Goal: Task Accomplishment & Management: Complete application form

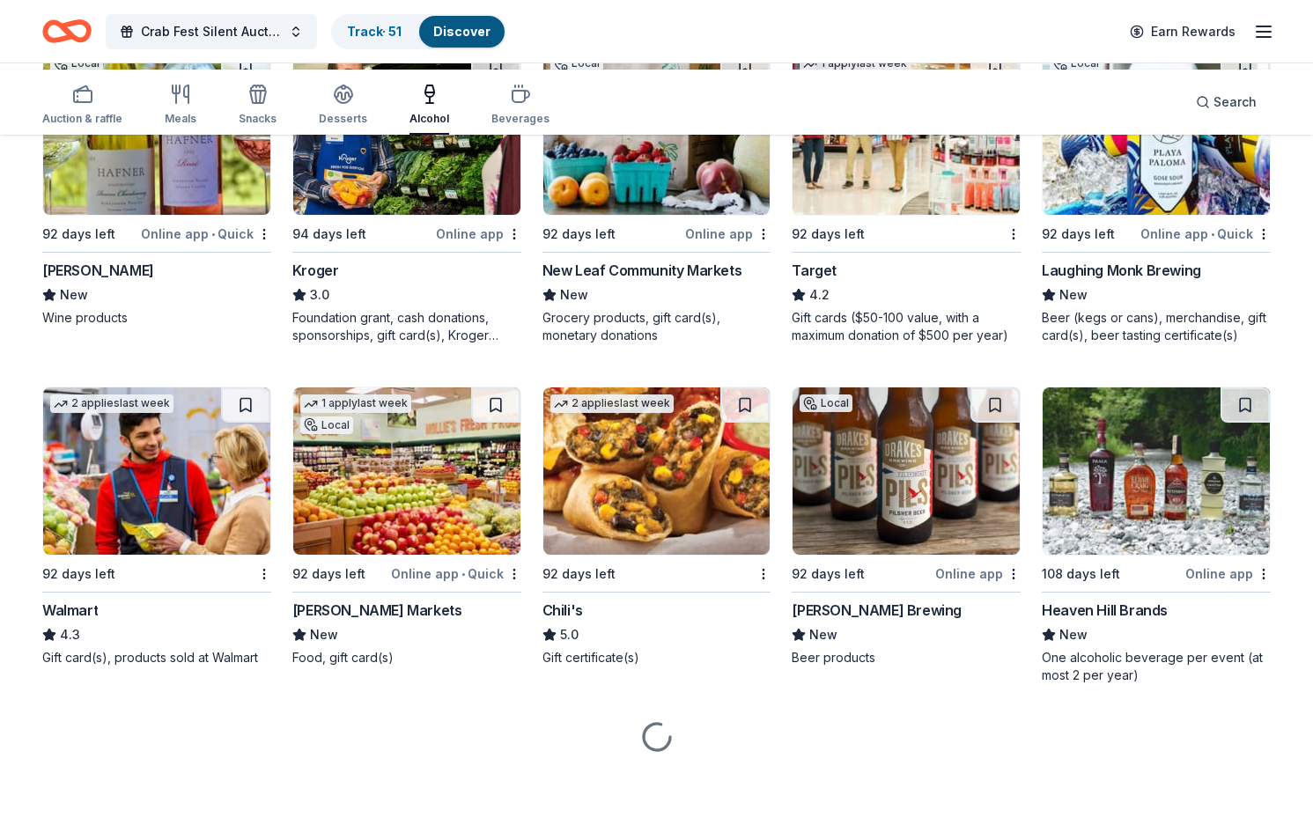
scroll to position [1224, 0]
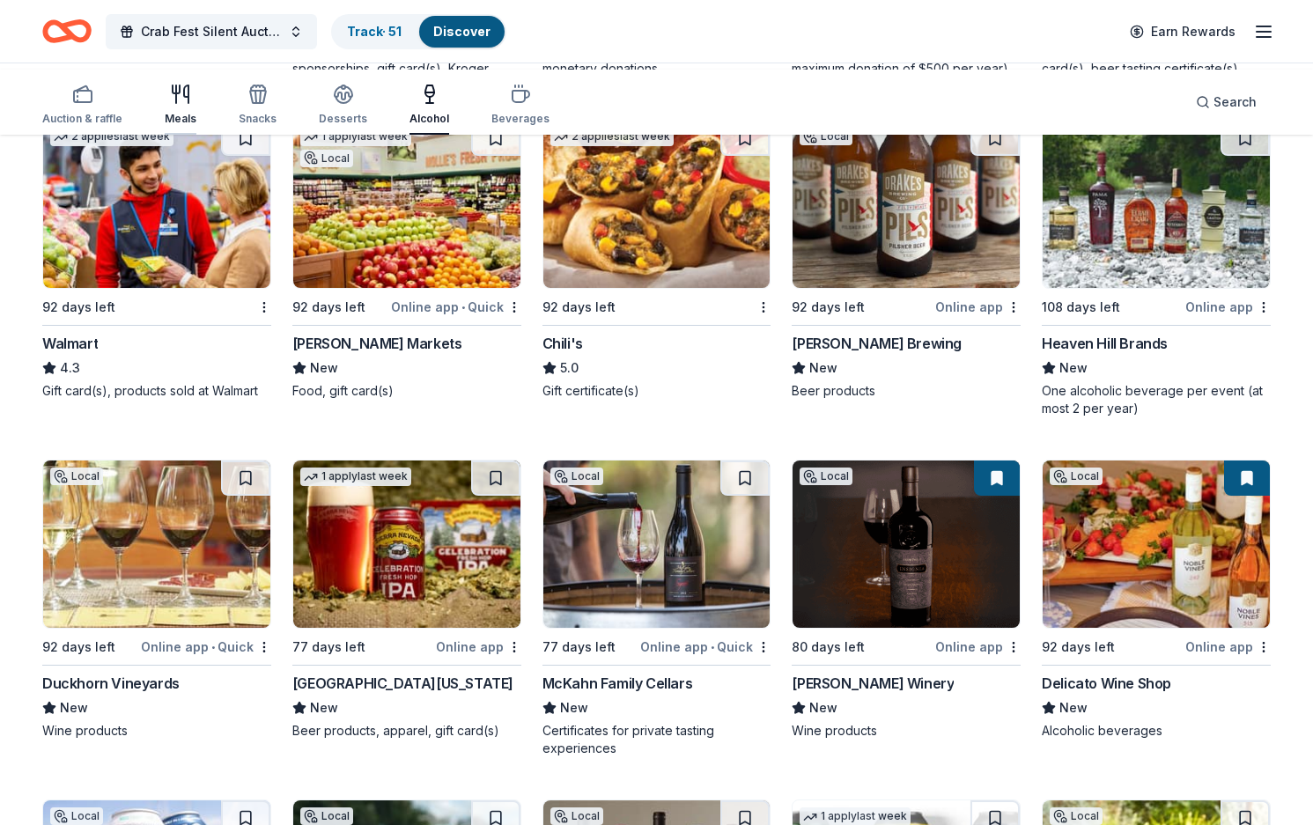
click at [191, 99] on icon "button" at bounding box center [180, 94] width 21 height 21
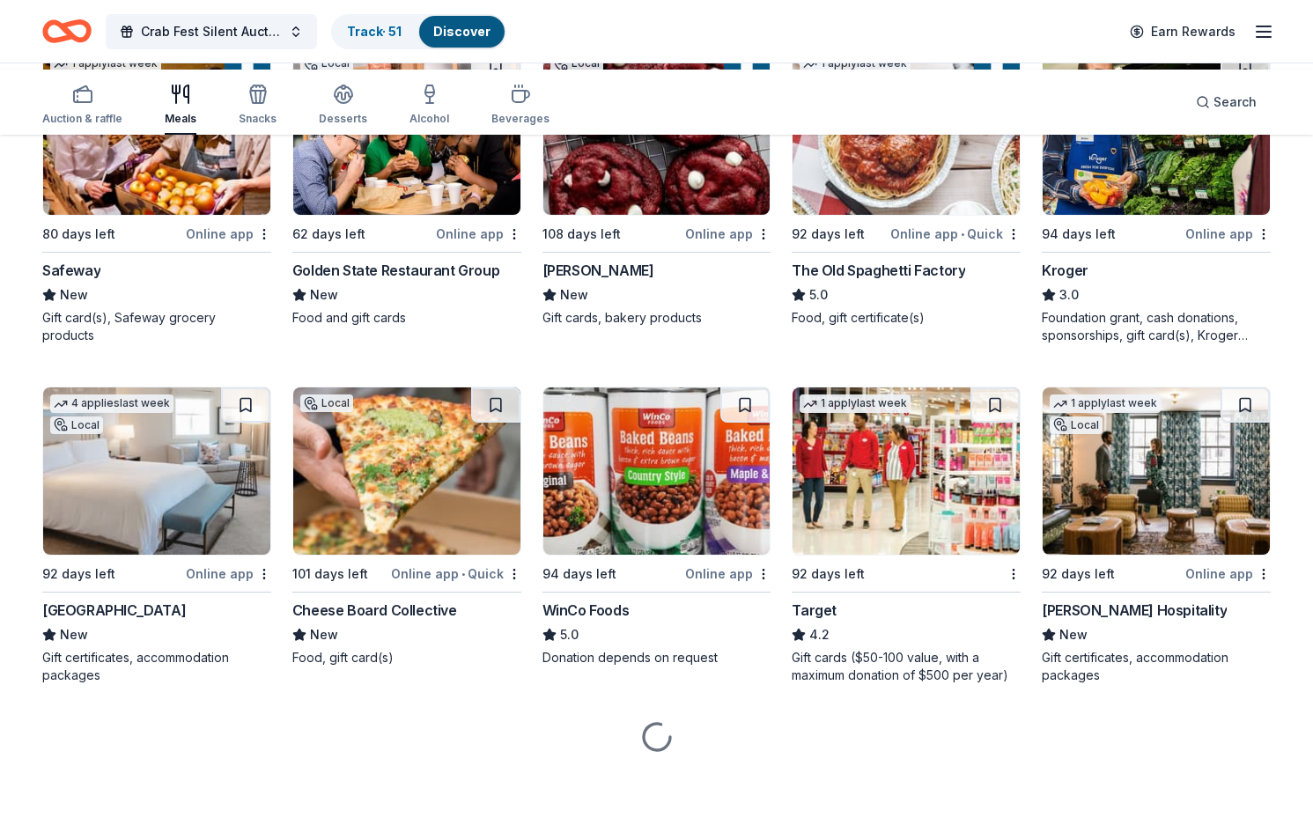
scroll to position [1048, 0]
click at [627, 215] on img at bounding box center [656, 131] width 227 height 167
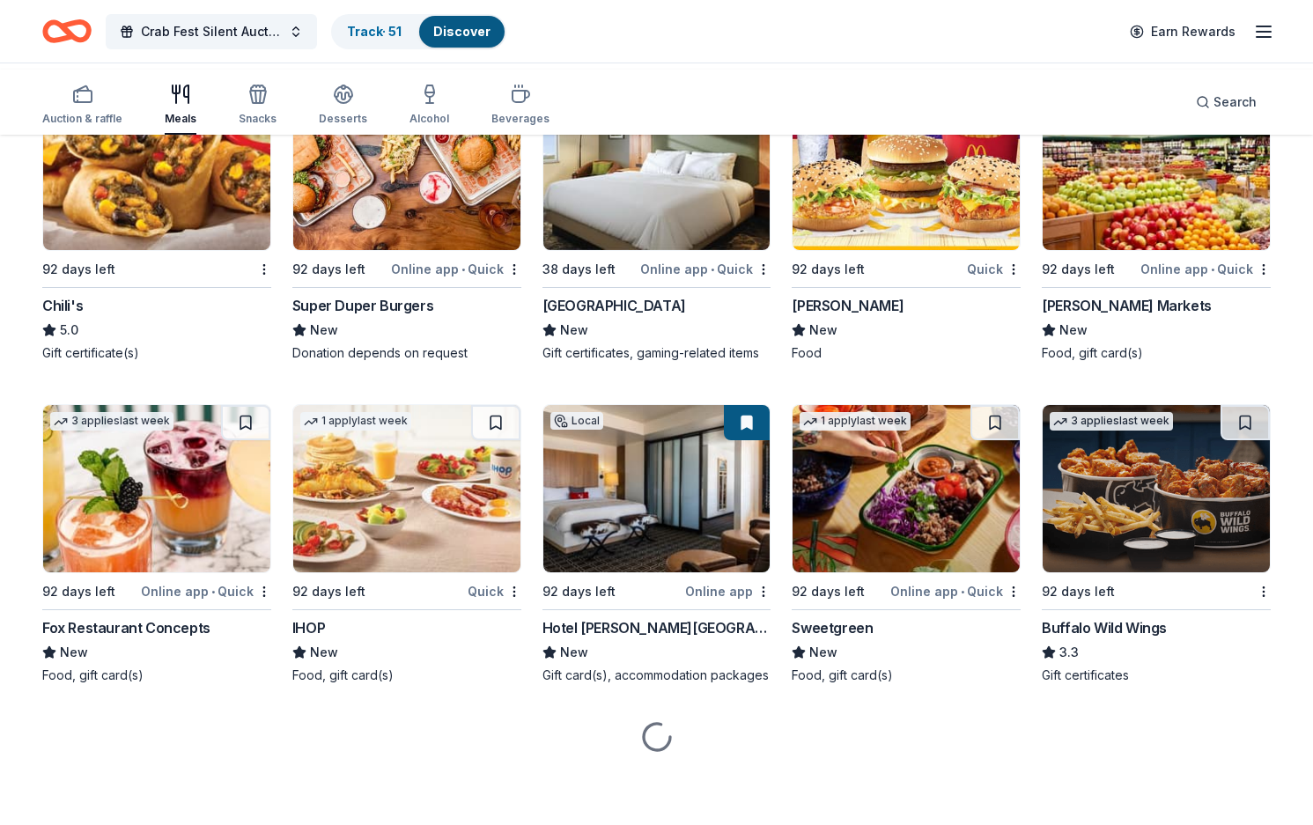
scroll to position [2327, 0]
click at [860, 250] on img at bounding box center [905, 166] width 227 height 167
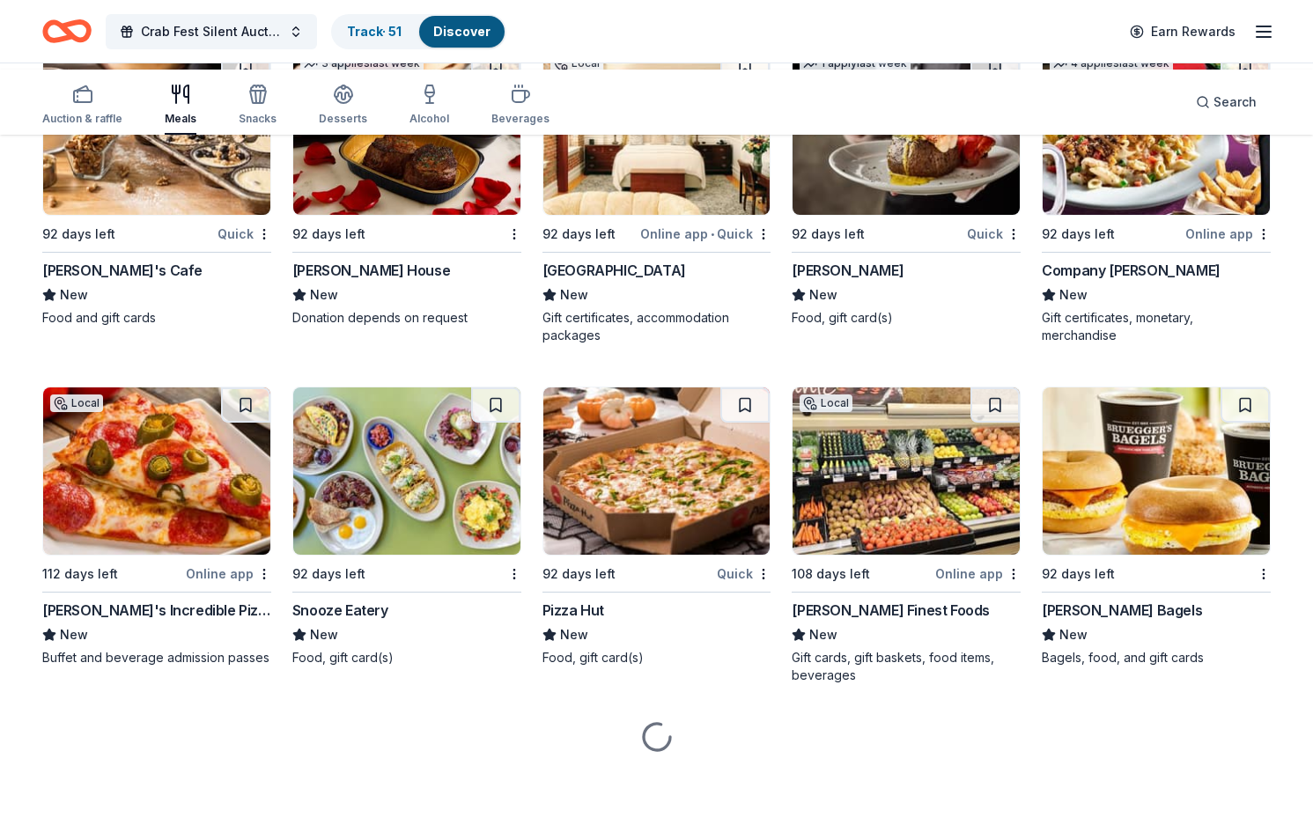
scroll to position [4248, 0]
click at [359, 215] on img at bounding box center [406, 131] width 227 height 167
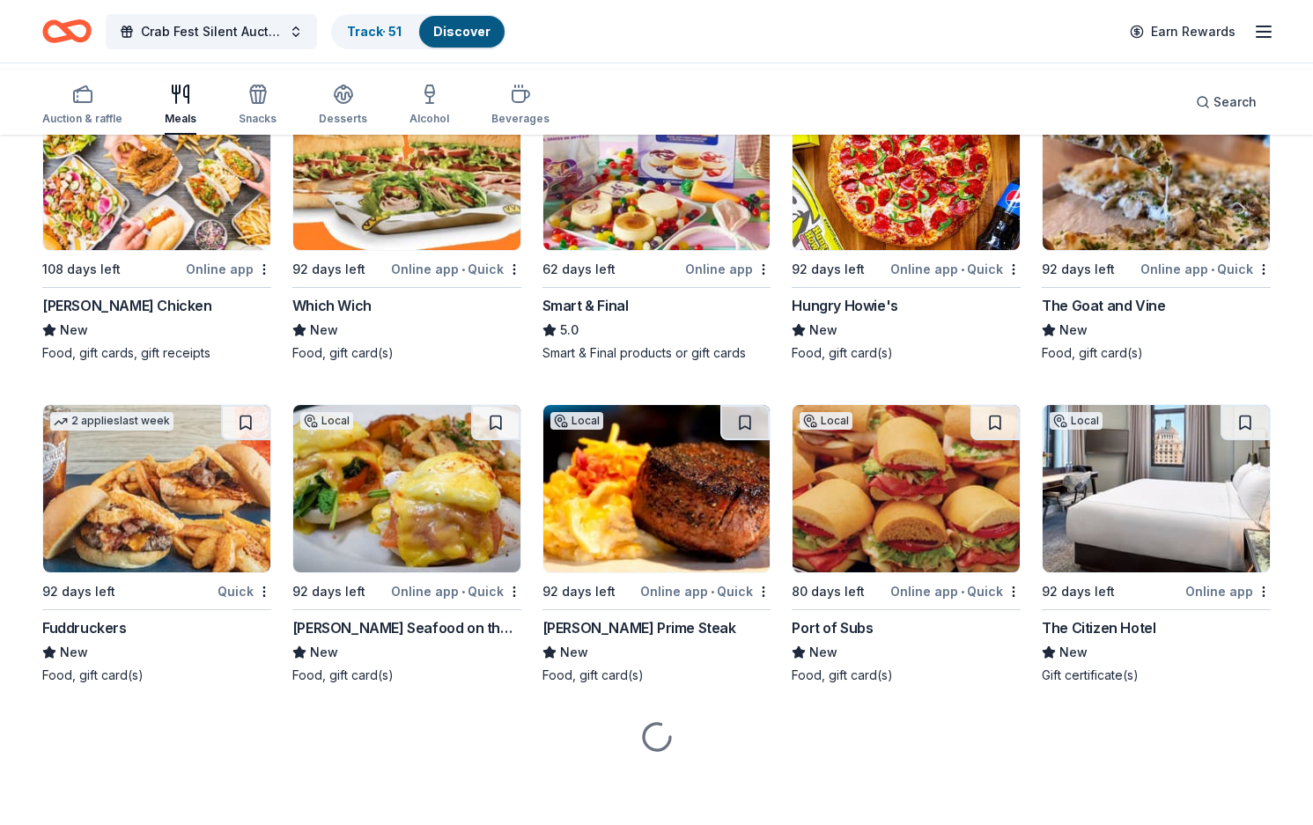
scroll to position [5549, 0]
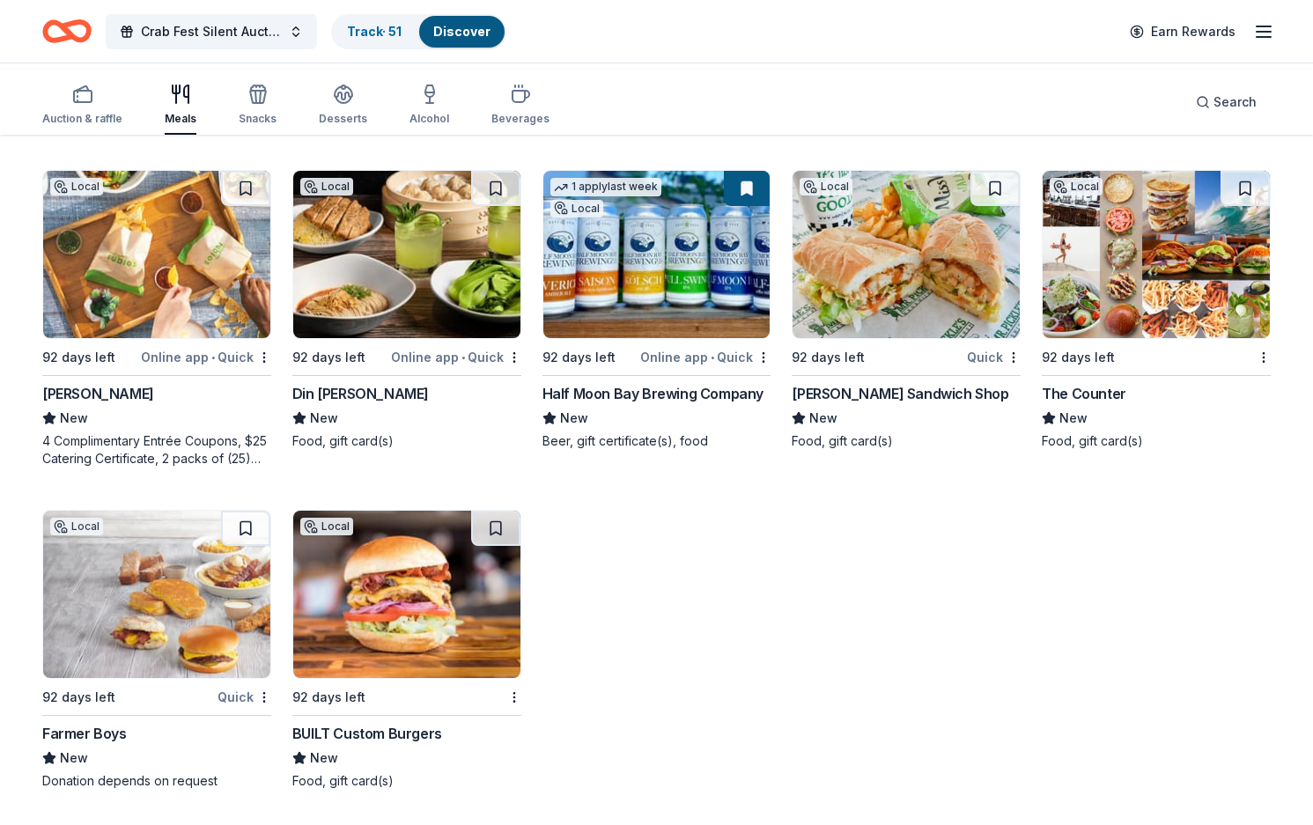
scroll to position [7357, 0]
click at [657, 338] on img at bounding box center [656, 254] width 227 height 167
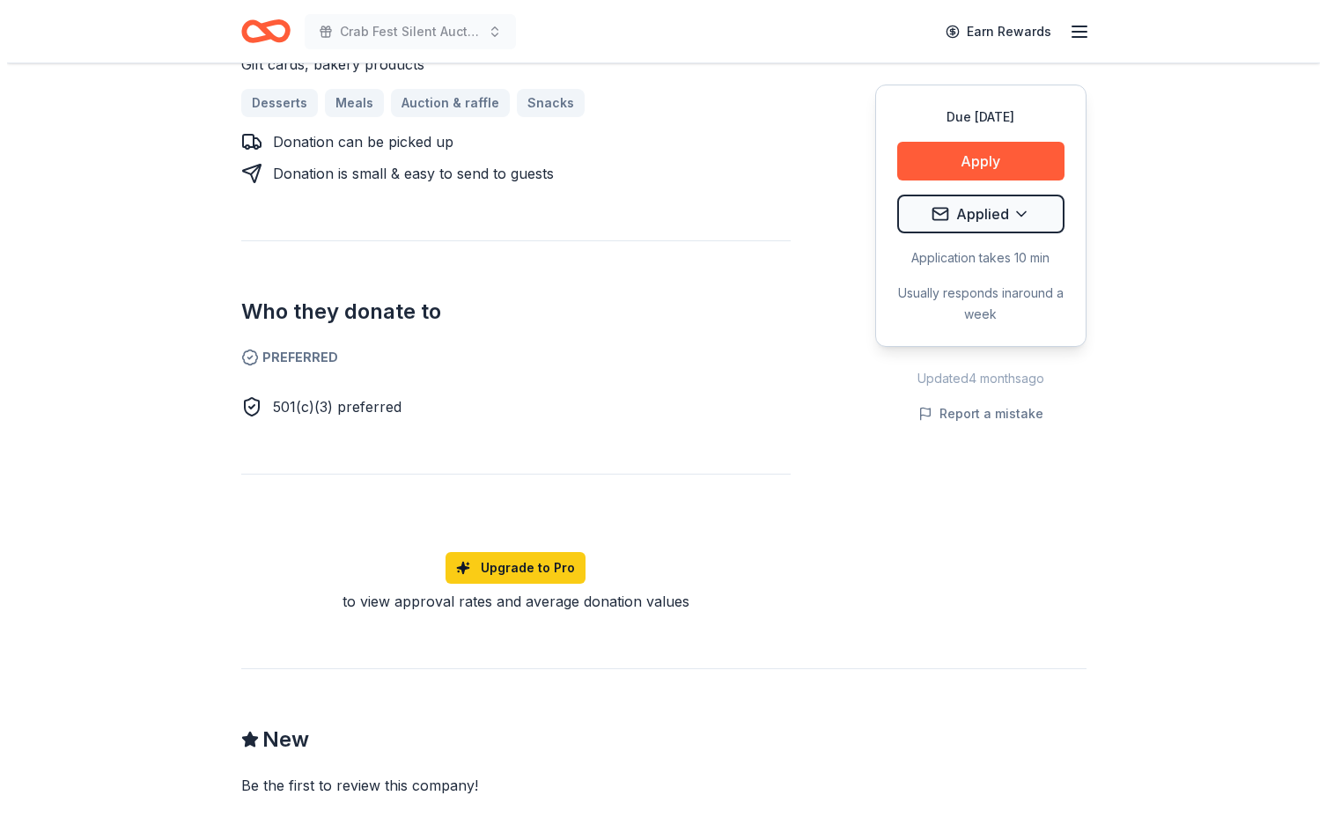
scroll to position [810, 0]
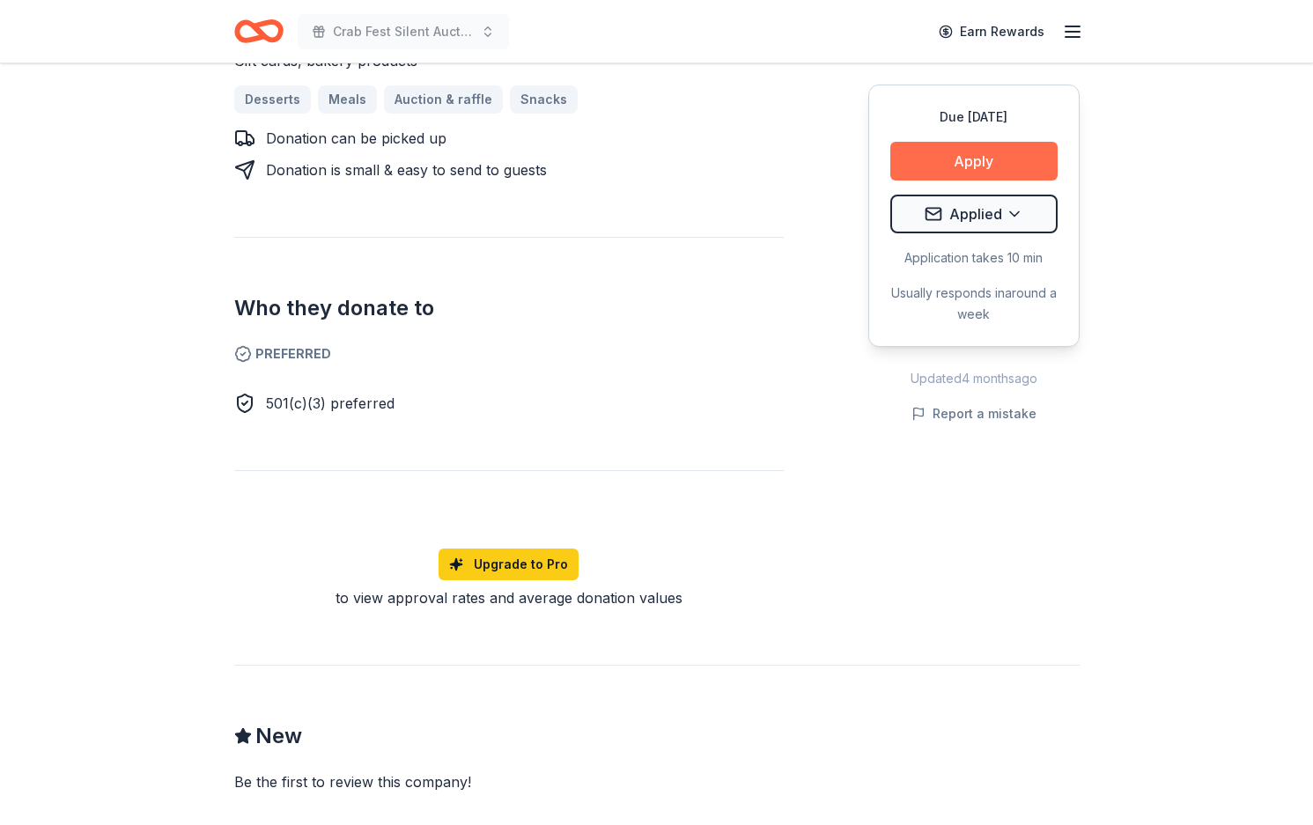
click at [966, 180] on button "Apply" at bounding box center [973, 161] width 167 height 39
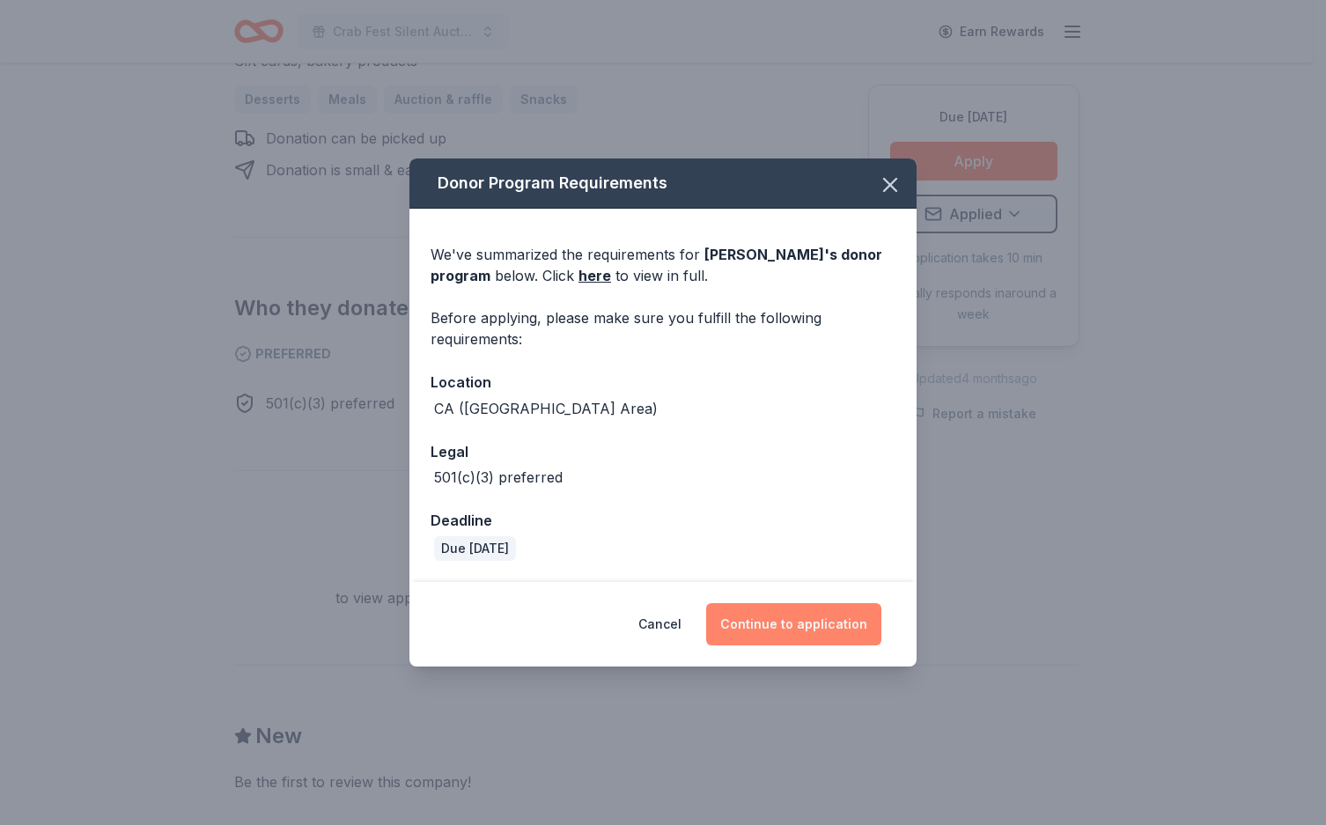
click at [822, 645] on button "Continue to application" at bounding box center [793, 624] width 175 height 42
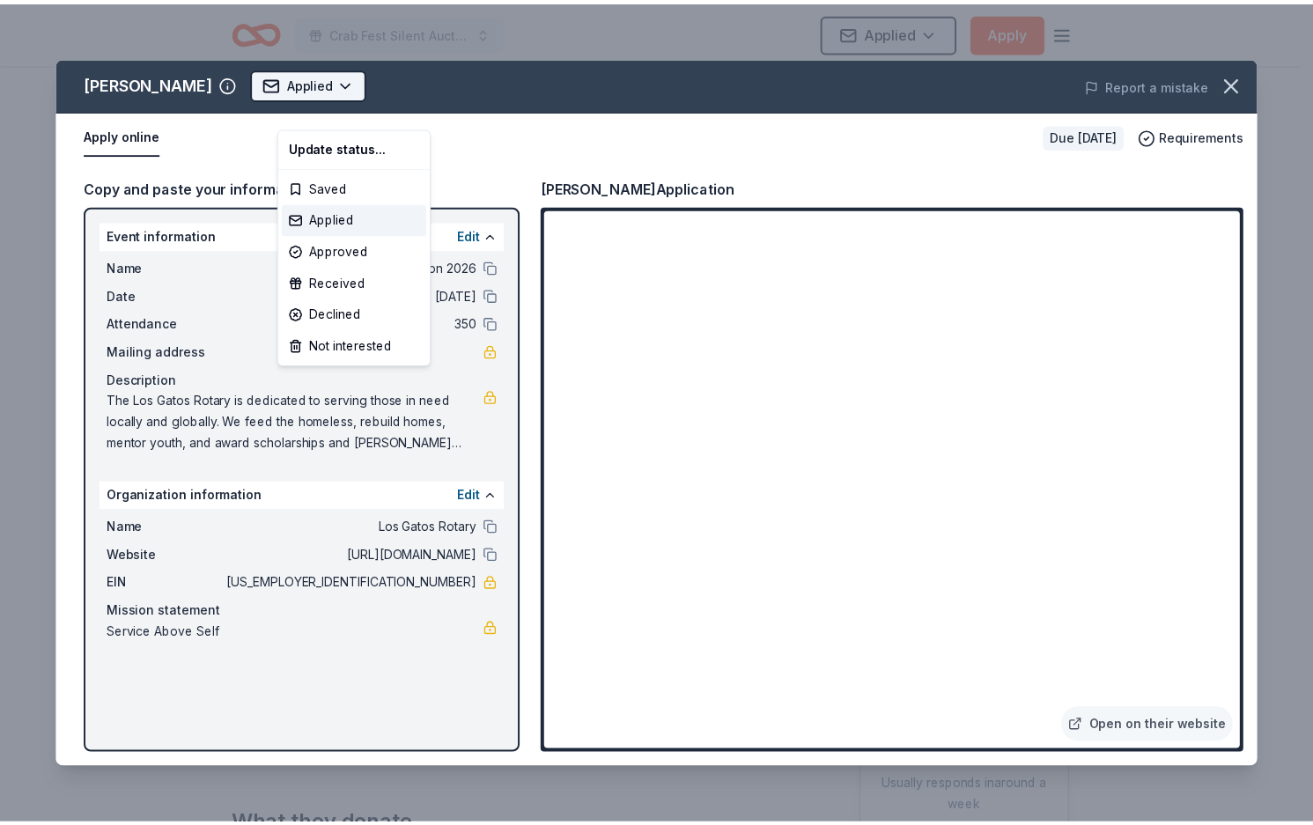
scroll to position [0, 0]
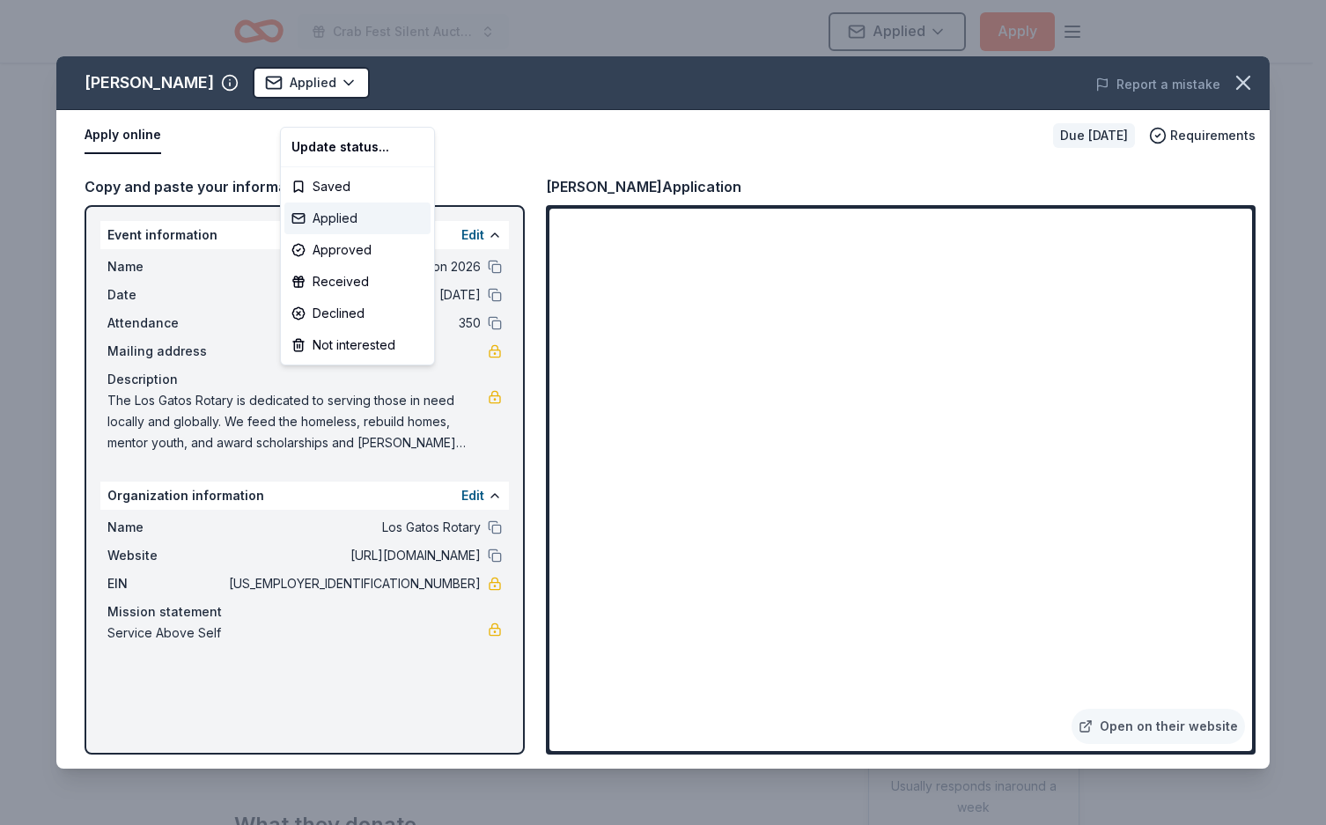
click at [350, 234] on div "Applied" at bounding box center [357, 218] width 146 height 32
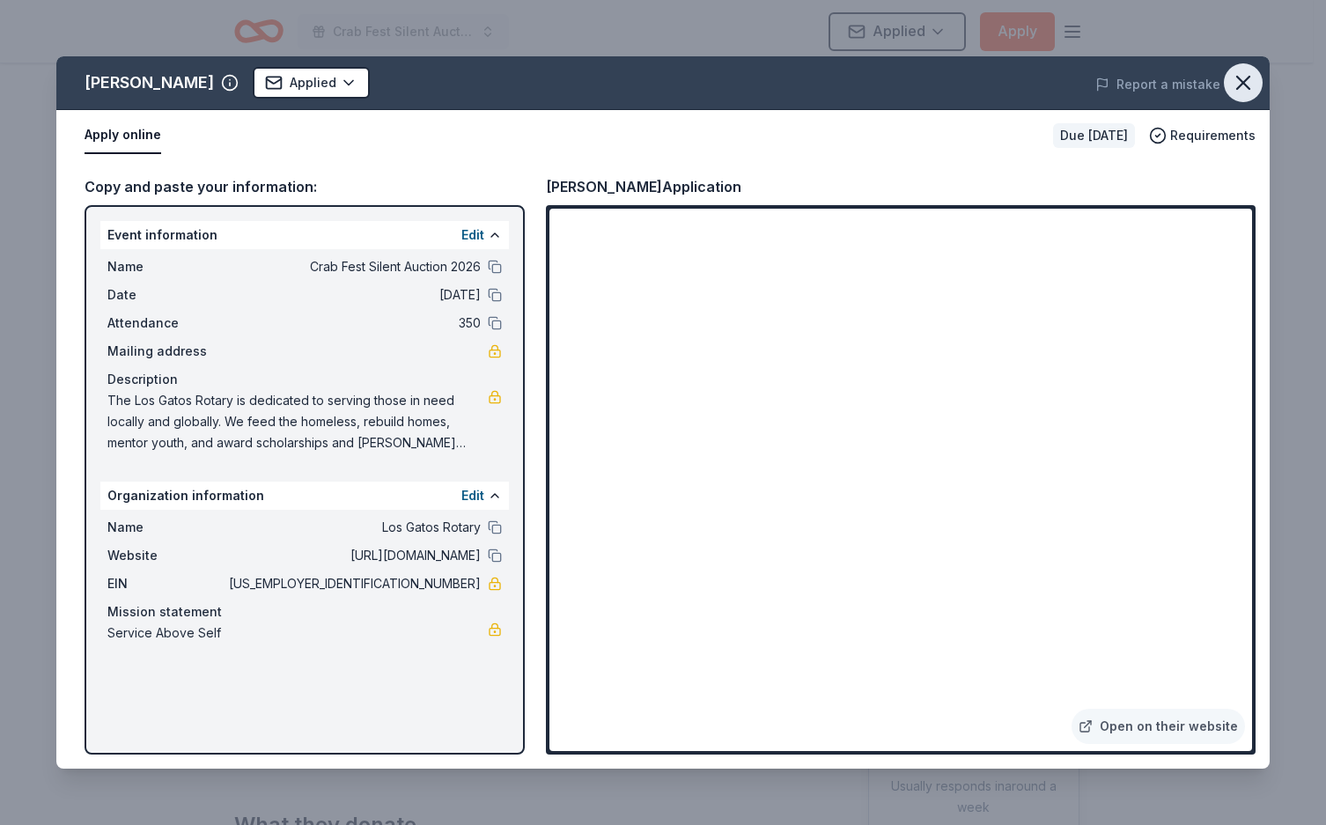
click at [1231, 95] on icon "button" at bounding box center [1243, 82] width 25 height 25
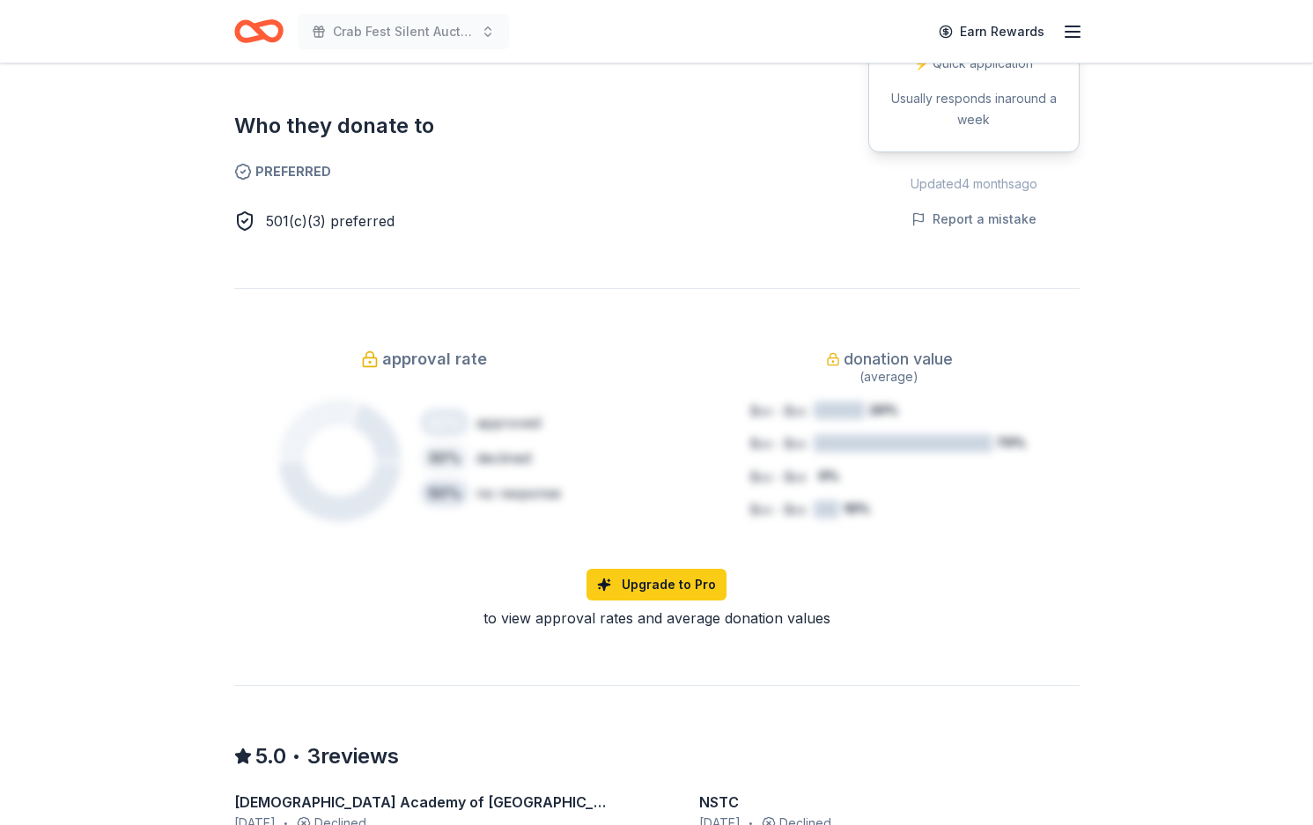
scroll to position [999, 0]
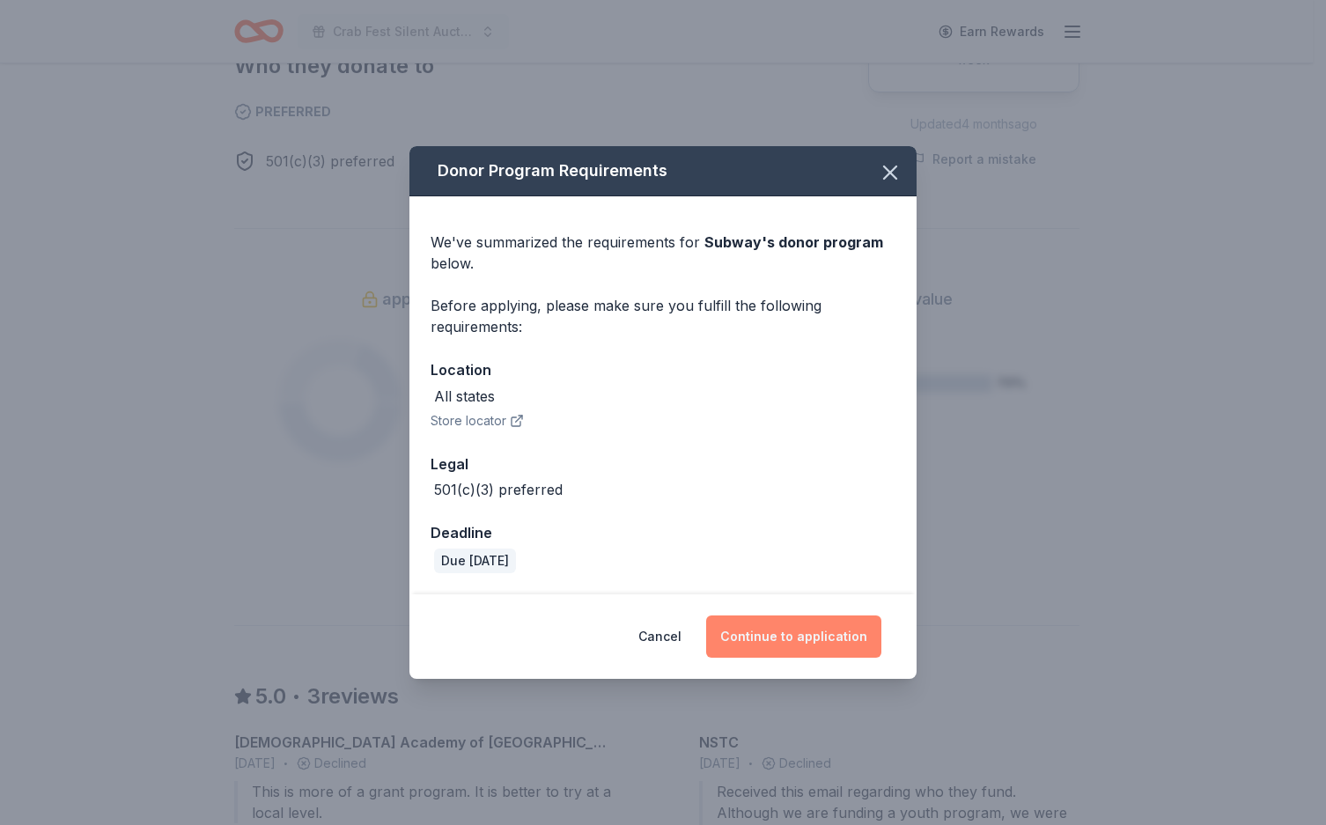
click at [869, 658] on button "Continue to application" at bounding box center [793, 636] width 175 height 42
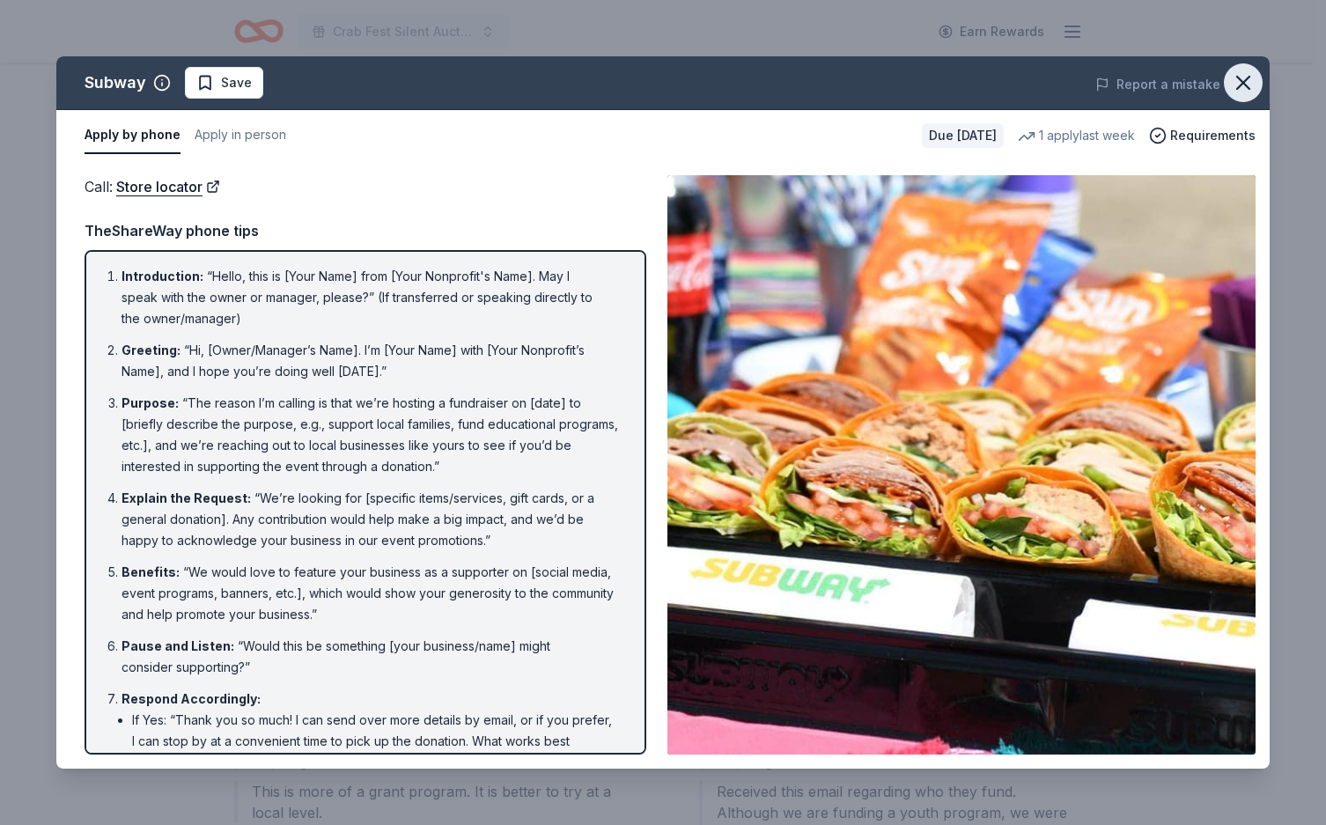
click at [1231, 95] on icon "button" at bounding box center [1243, 82] width 25 height 25
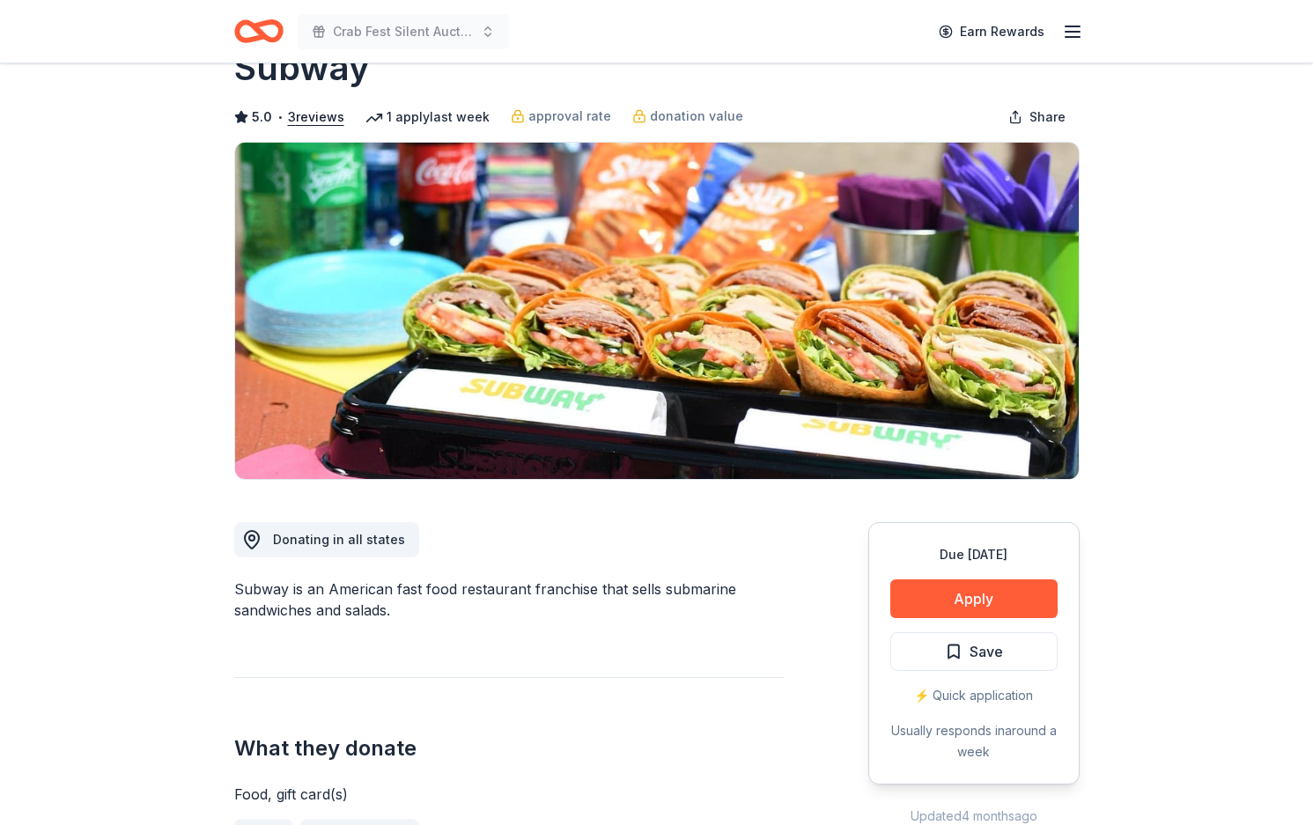
scroll to position [4, 0]
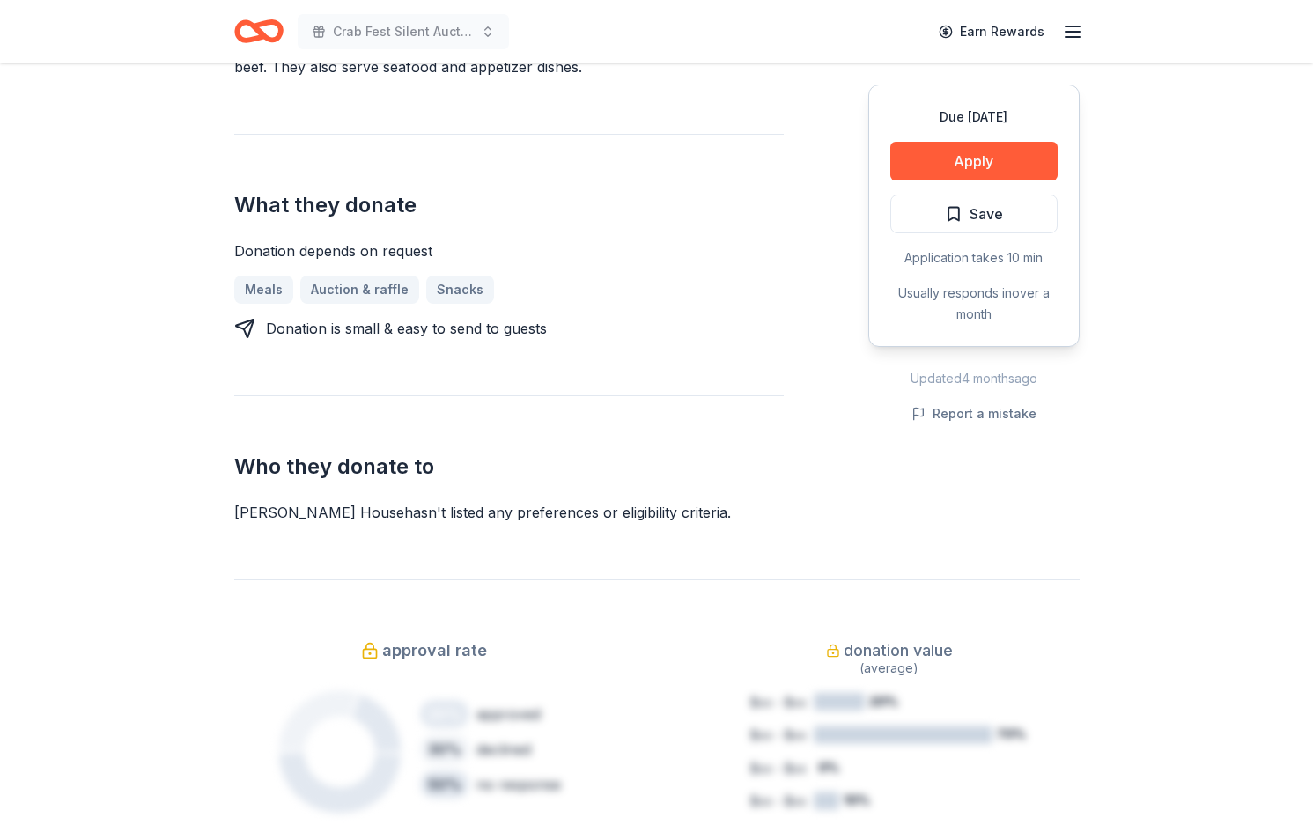
scroll to position [655, 0]
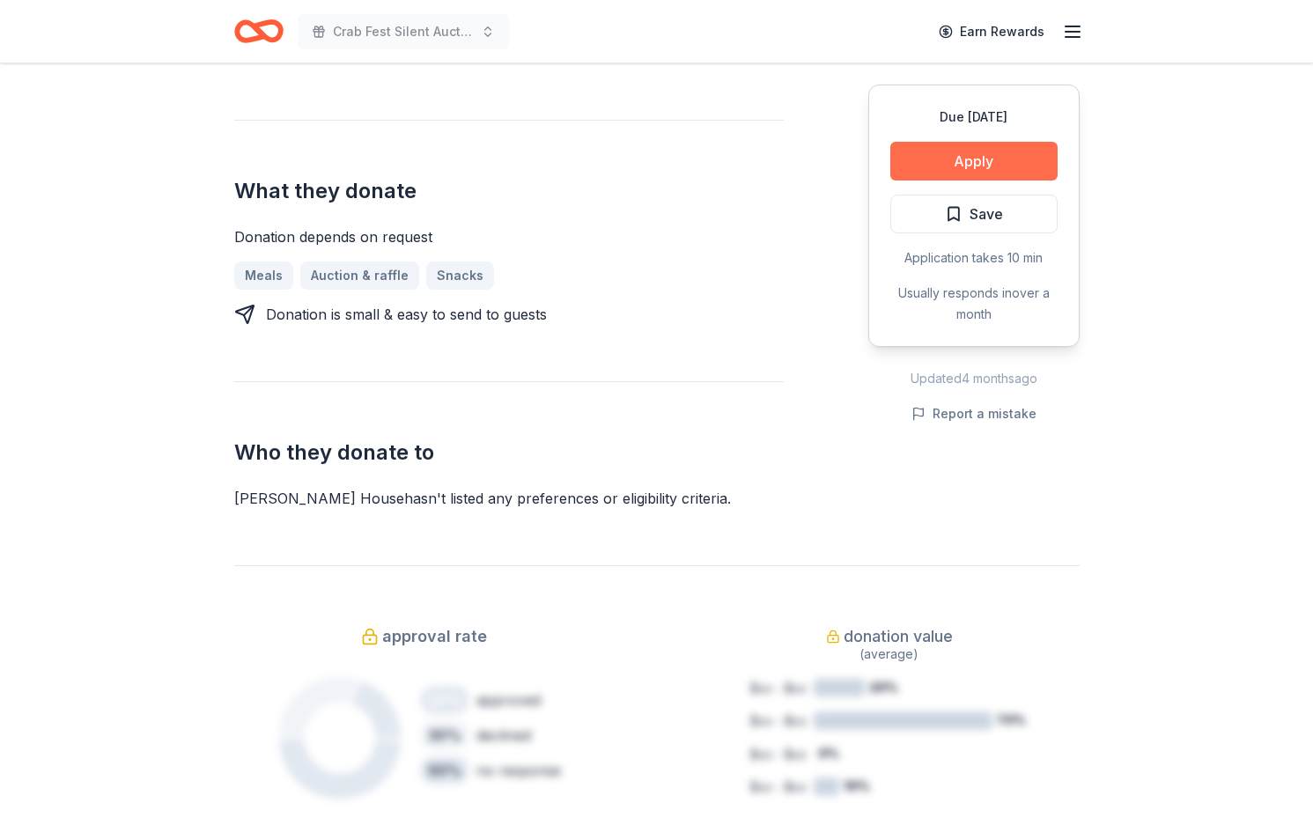
click at [951, 180] on button "Apply" at bounding box center [973, 161] width 167 height 39
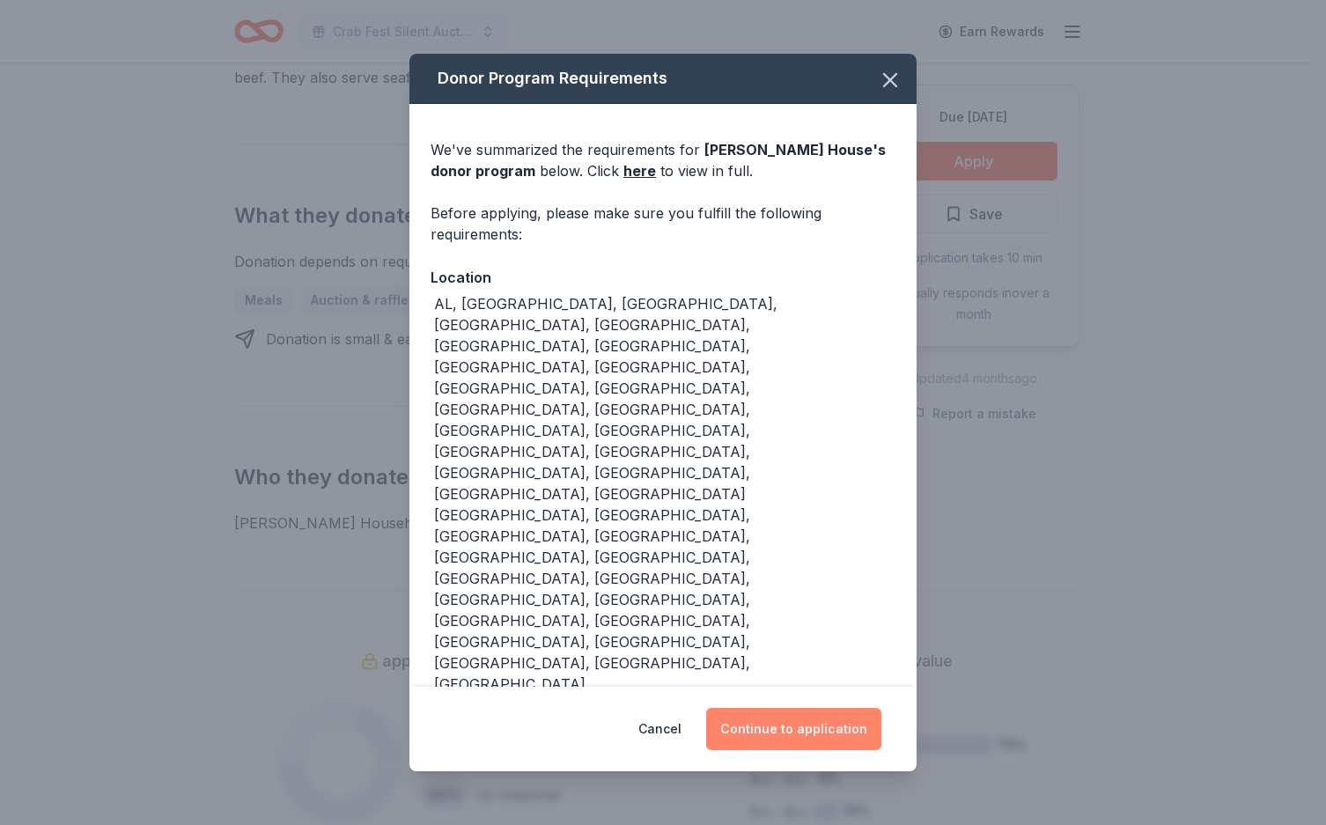
click at [865, 708] on button "Continue to application" at bounding box center [793, 729] width 175 height 42
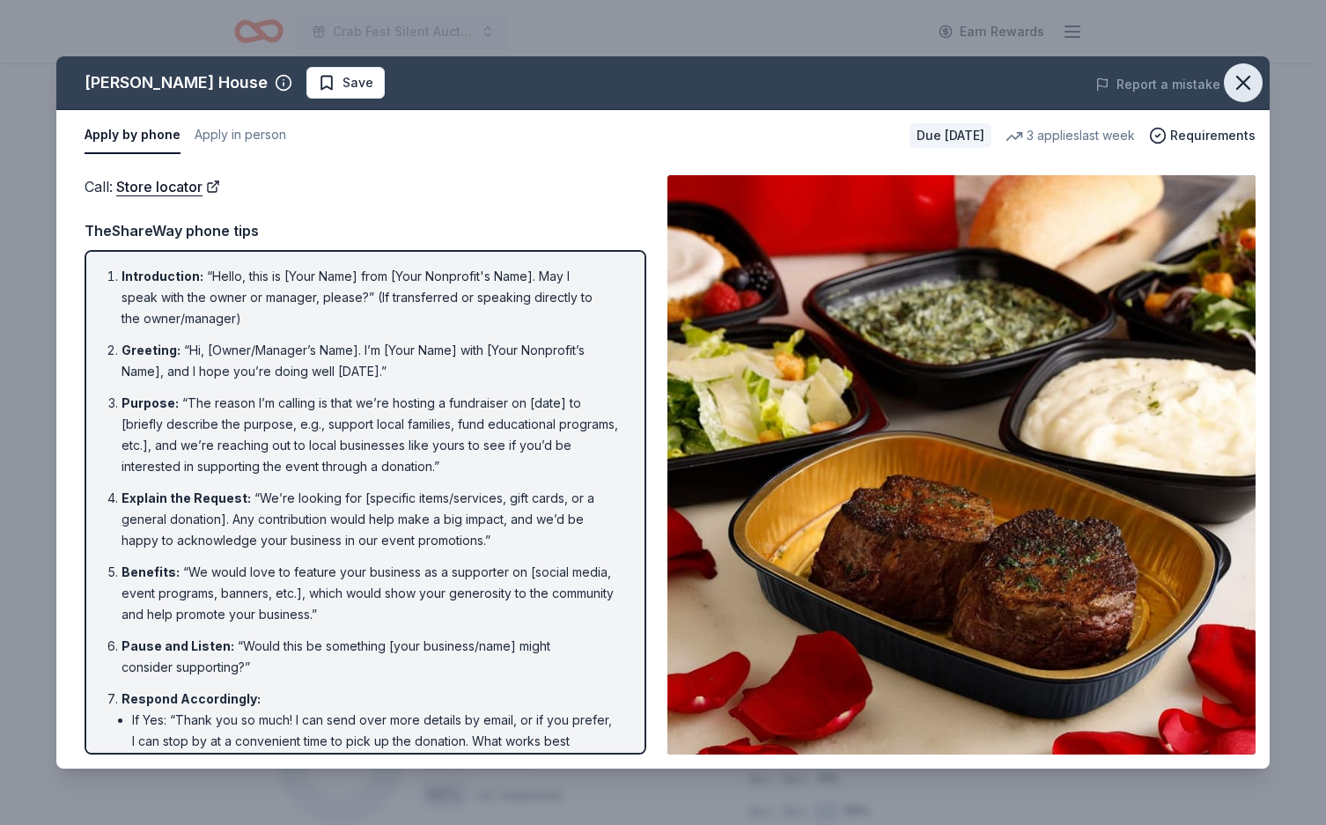
click at [1231, 95] on icon "button" at bounding box center [1243, 82] width 25 height 25
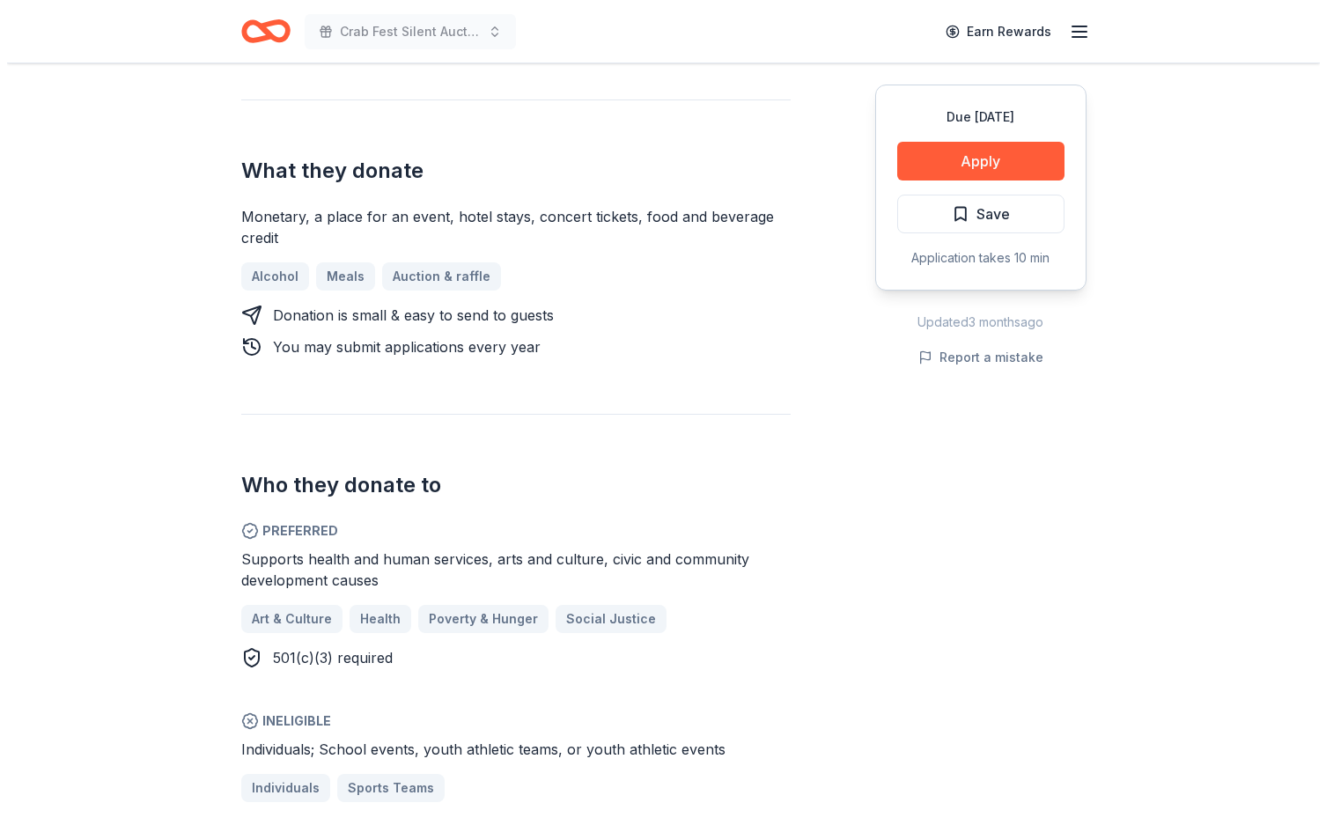
scroll to position [732, 0]
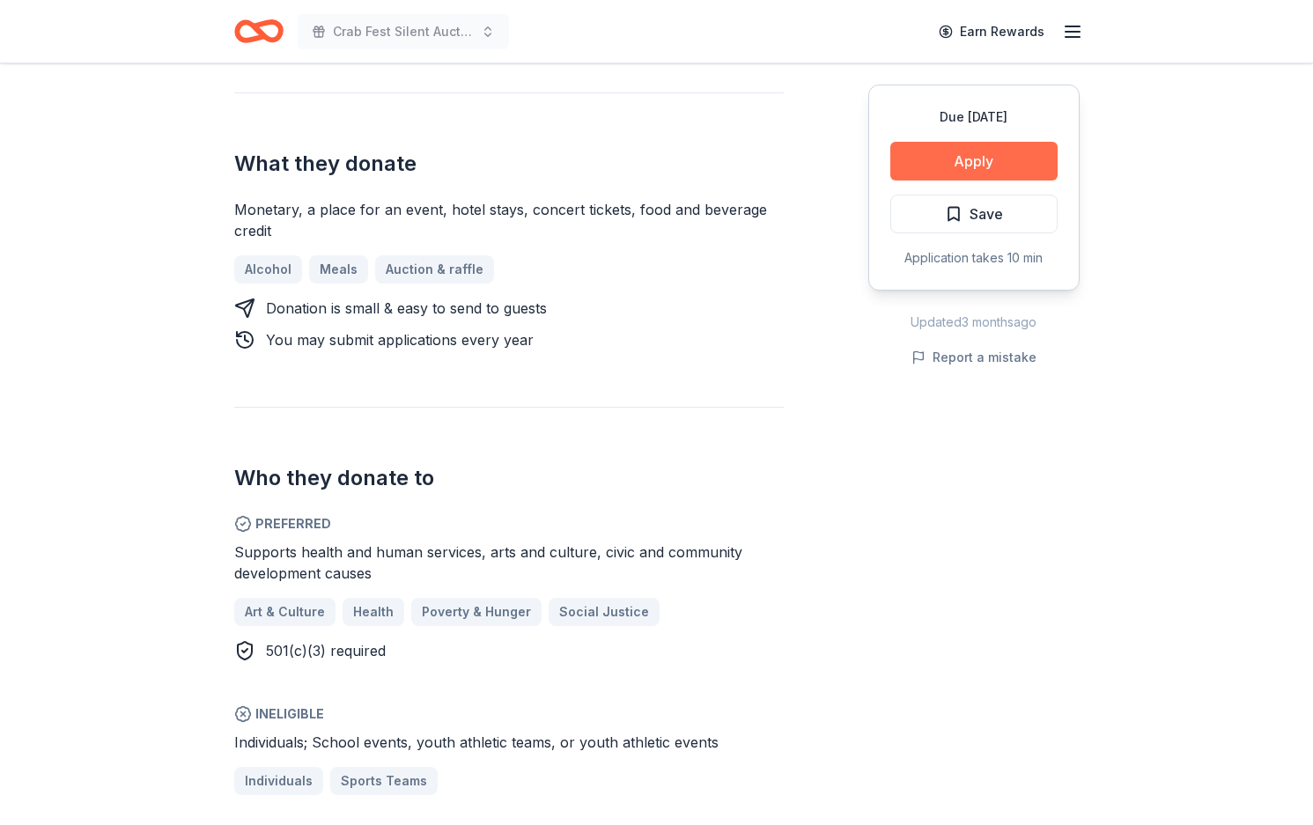
click at [931, 180] on button "Apply" at bounding box center [973, 161] width 167 height 39
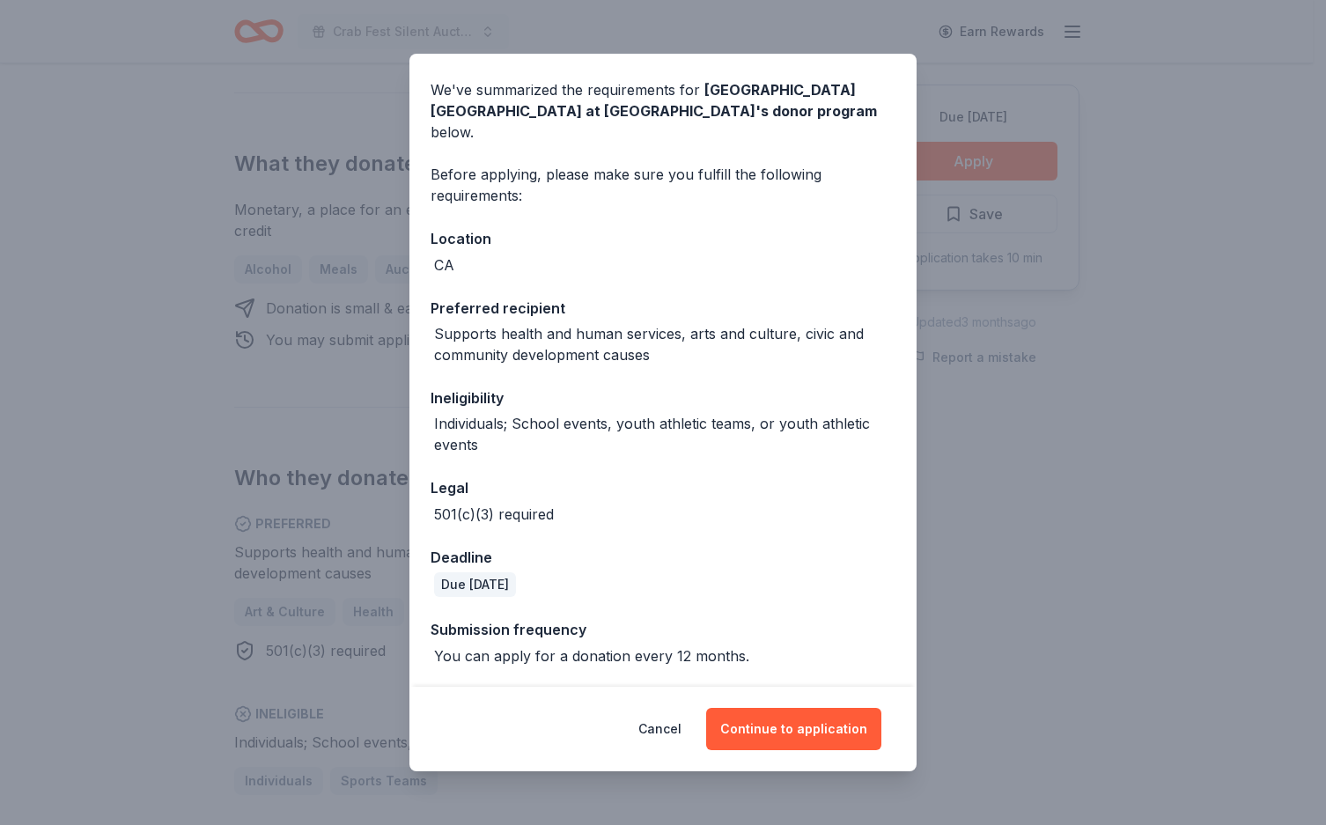
scroll to position [235, 0]
click at [853, 716] on button "Continue to application" at bounding box center [793, 729] width 175 height 42
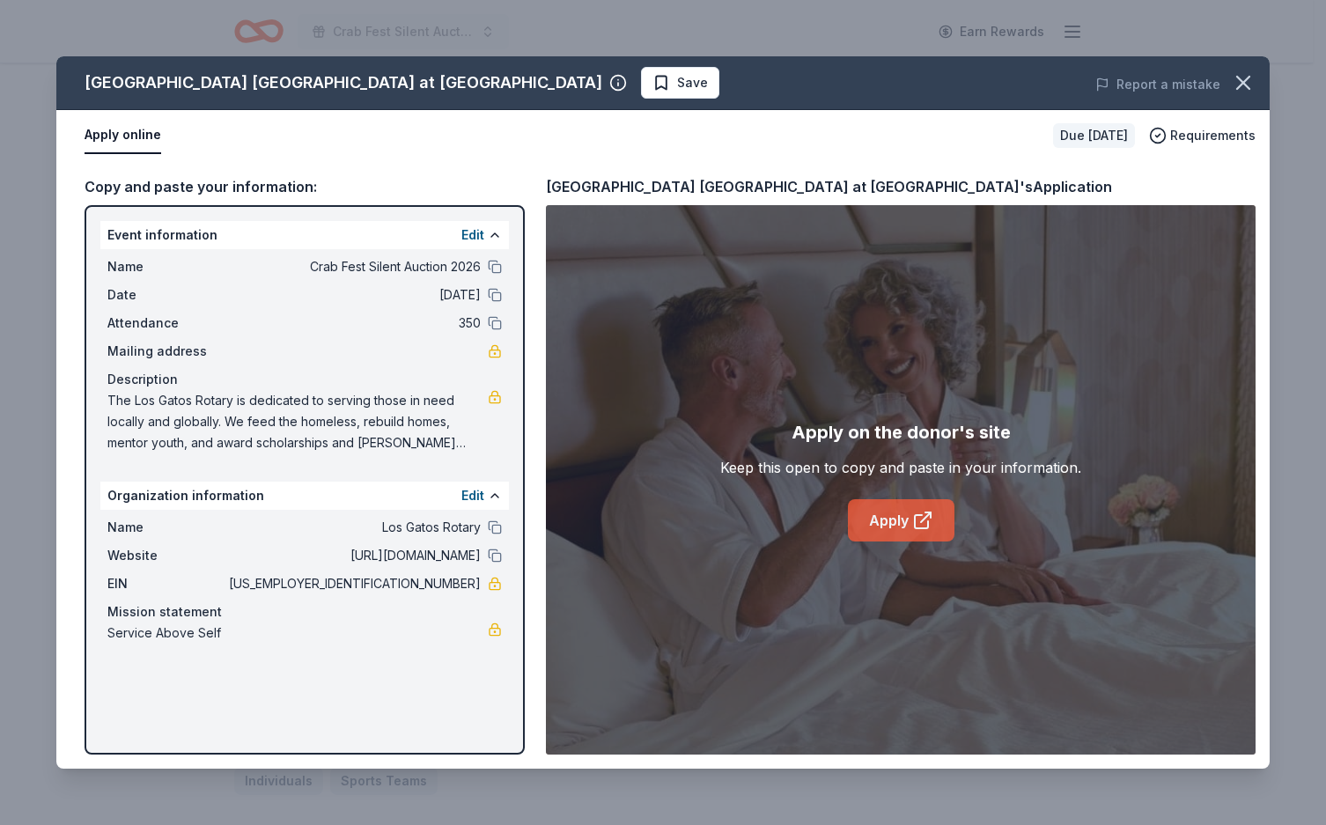
click at [897, 541] on link "Apply" at bounding box center [901, 520] width 107 height 42
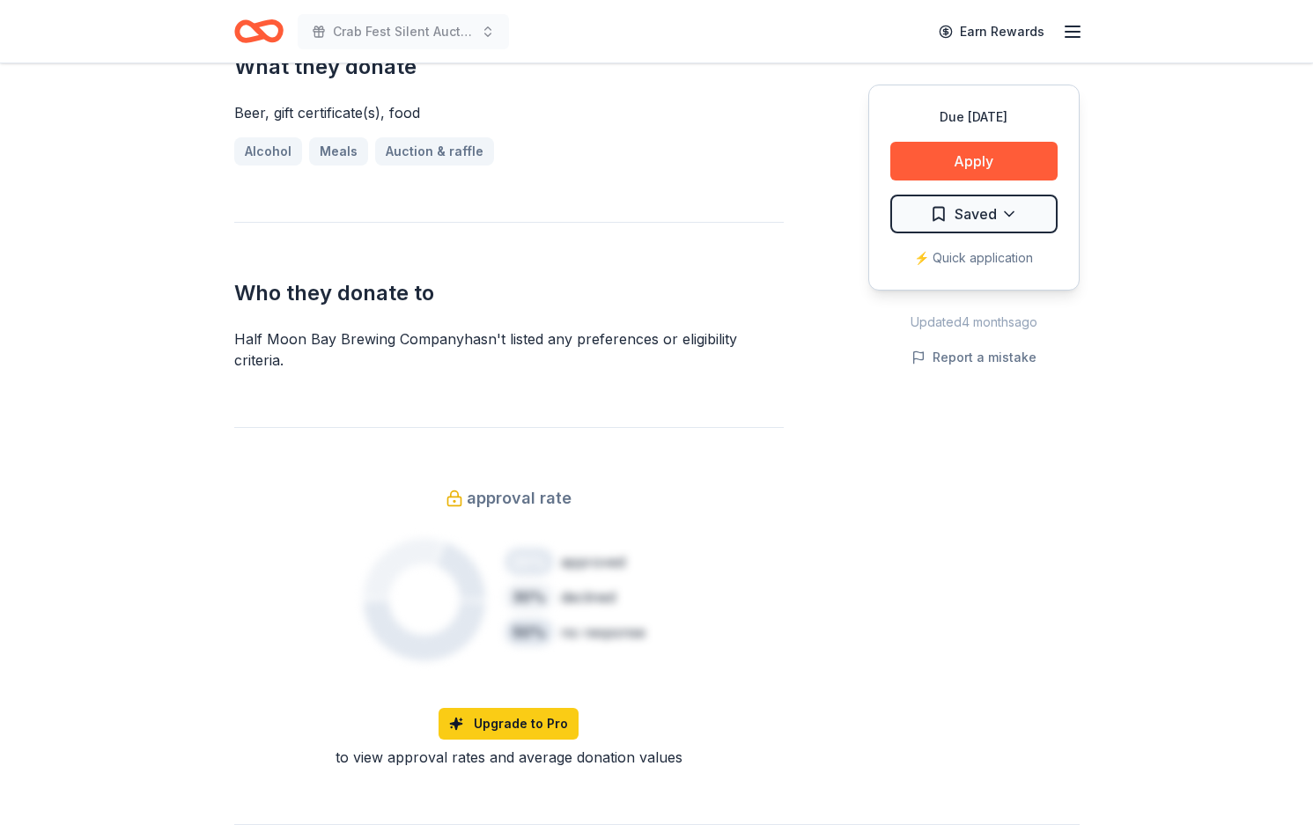
scroll to position [770, 0]
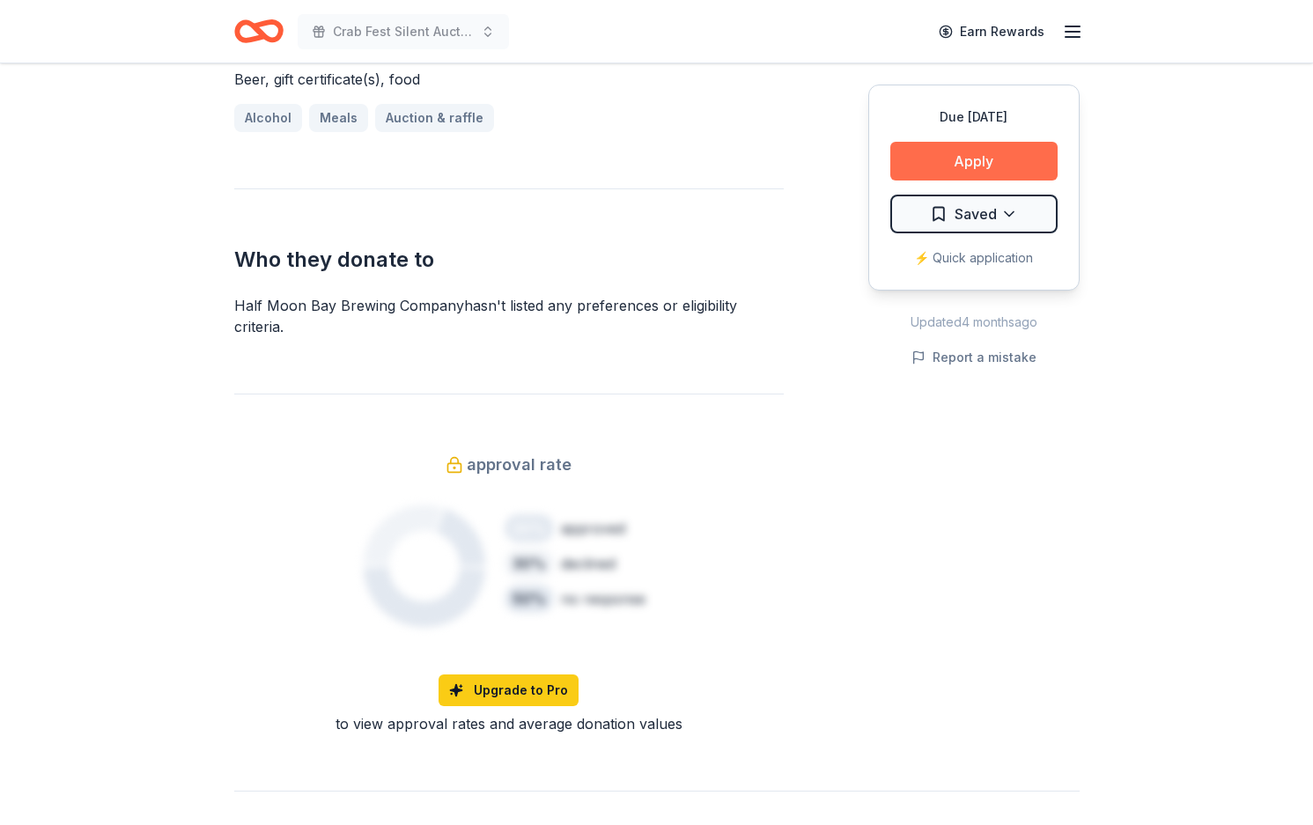
click at [937, 180] on button "Apply" at bounding box center [973, 161] width 167 height 39
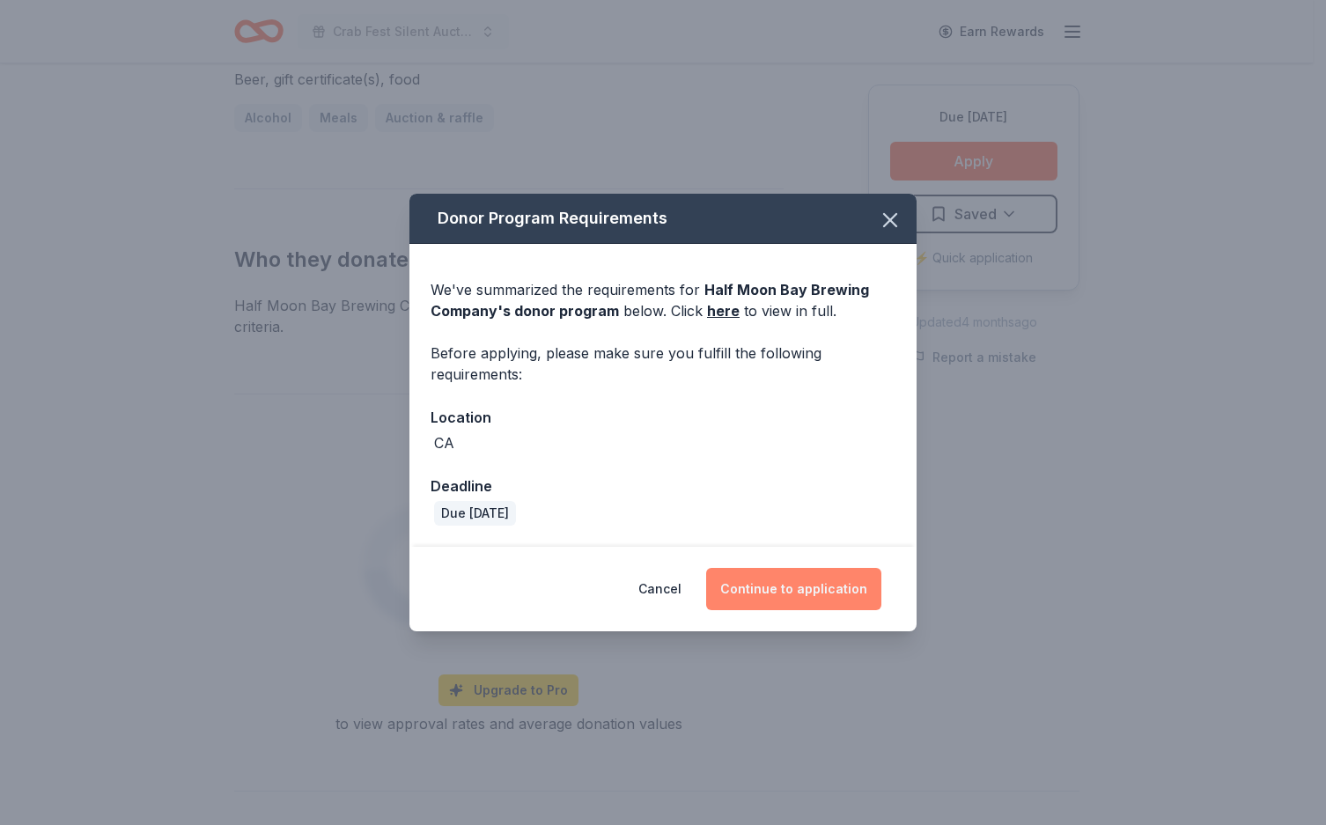
click at [835, 610] on button "Continue to application" at bounding box center [793, 589] width 175 height 42
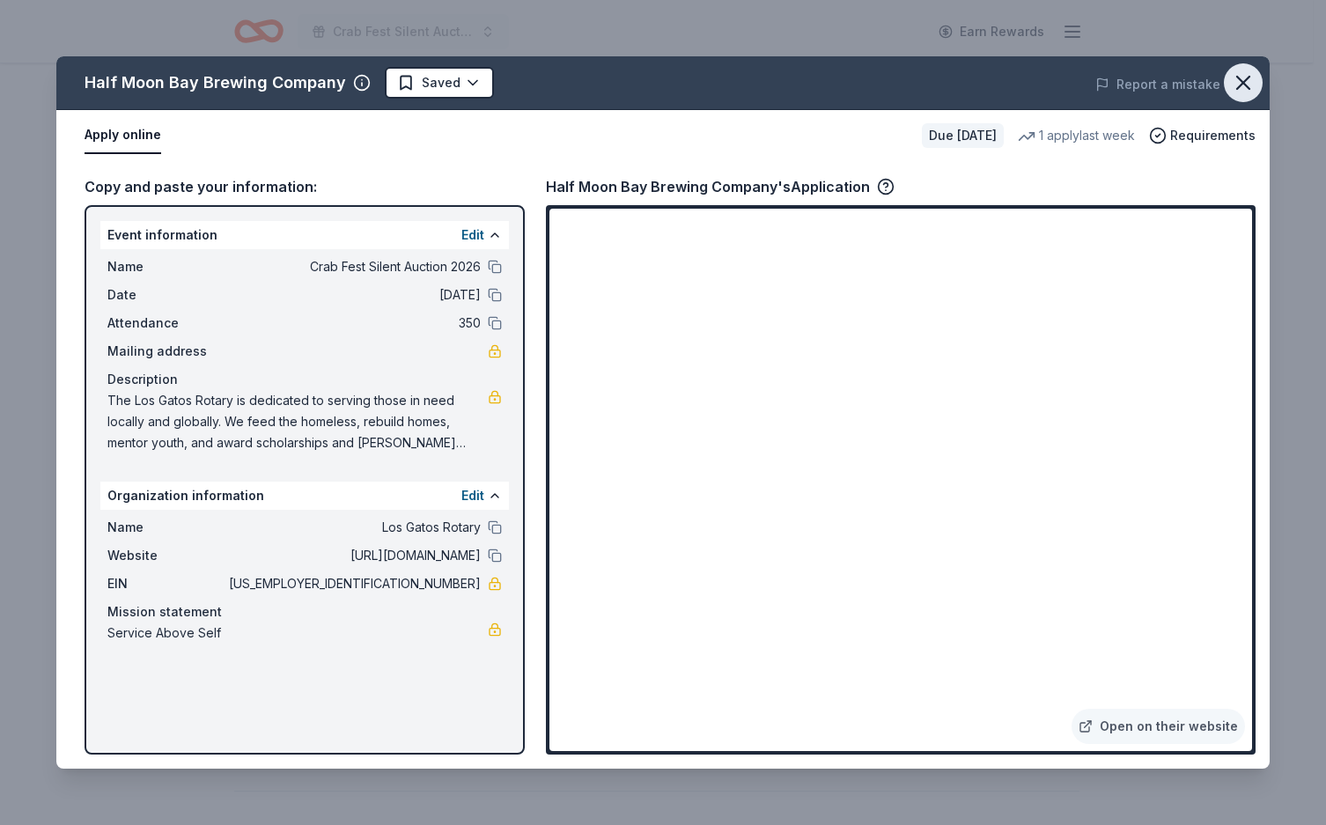
click at [1237, 89] on icon "button" at bounding box center [1243, 83] width 12 height 12
